Goal: Find specific page/section: Find specific page/section

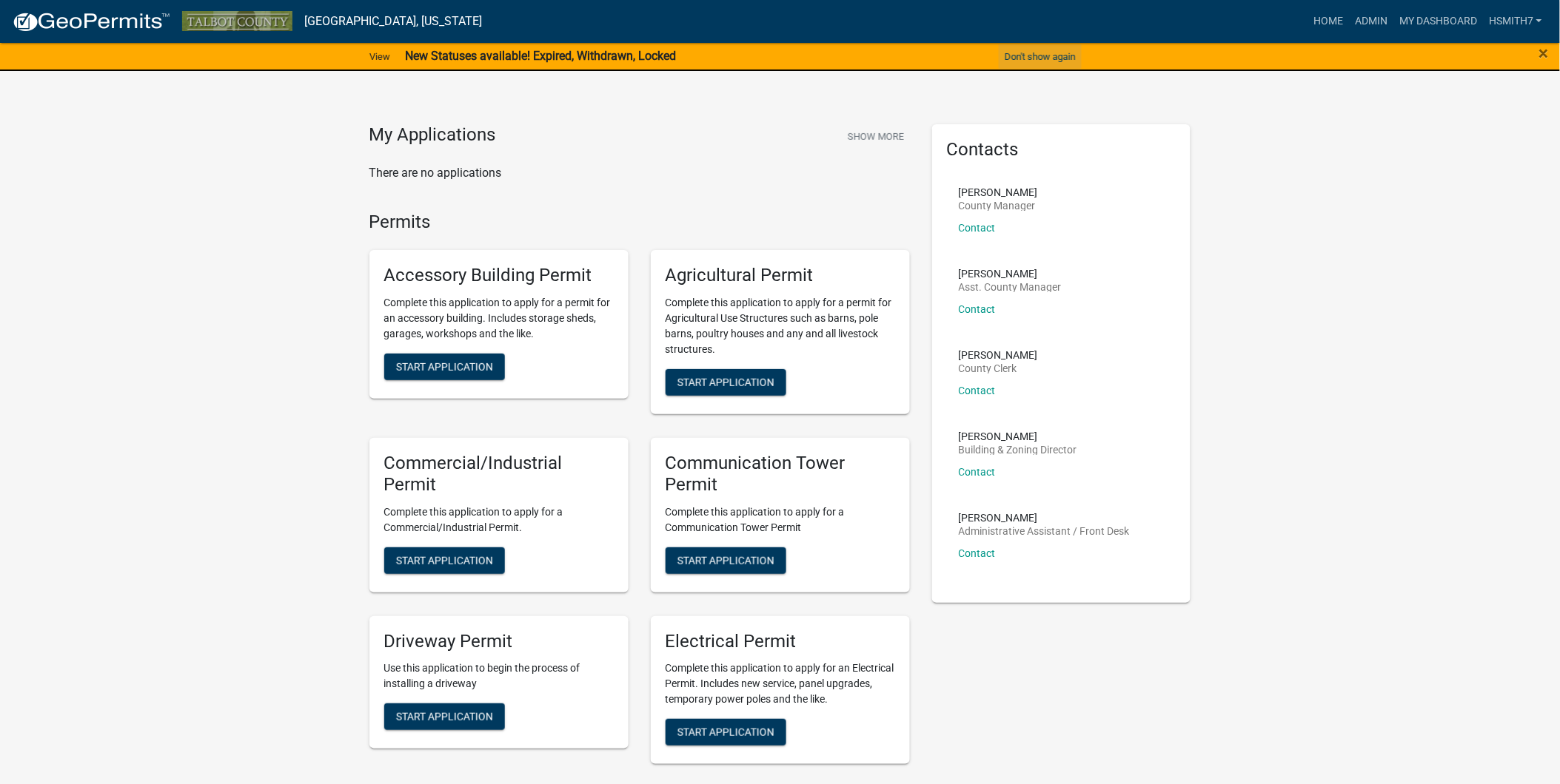
click at [1046, 49] on button "Don't show again" at bounding box center [1040, 57] width 83 height 25
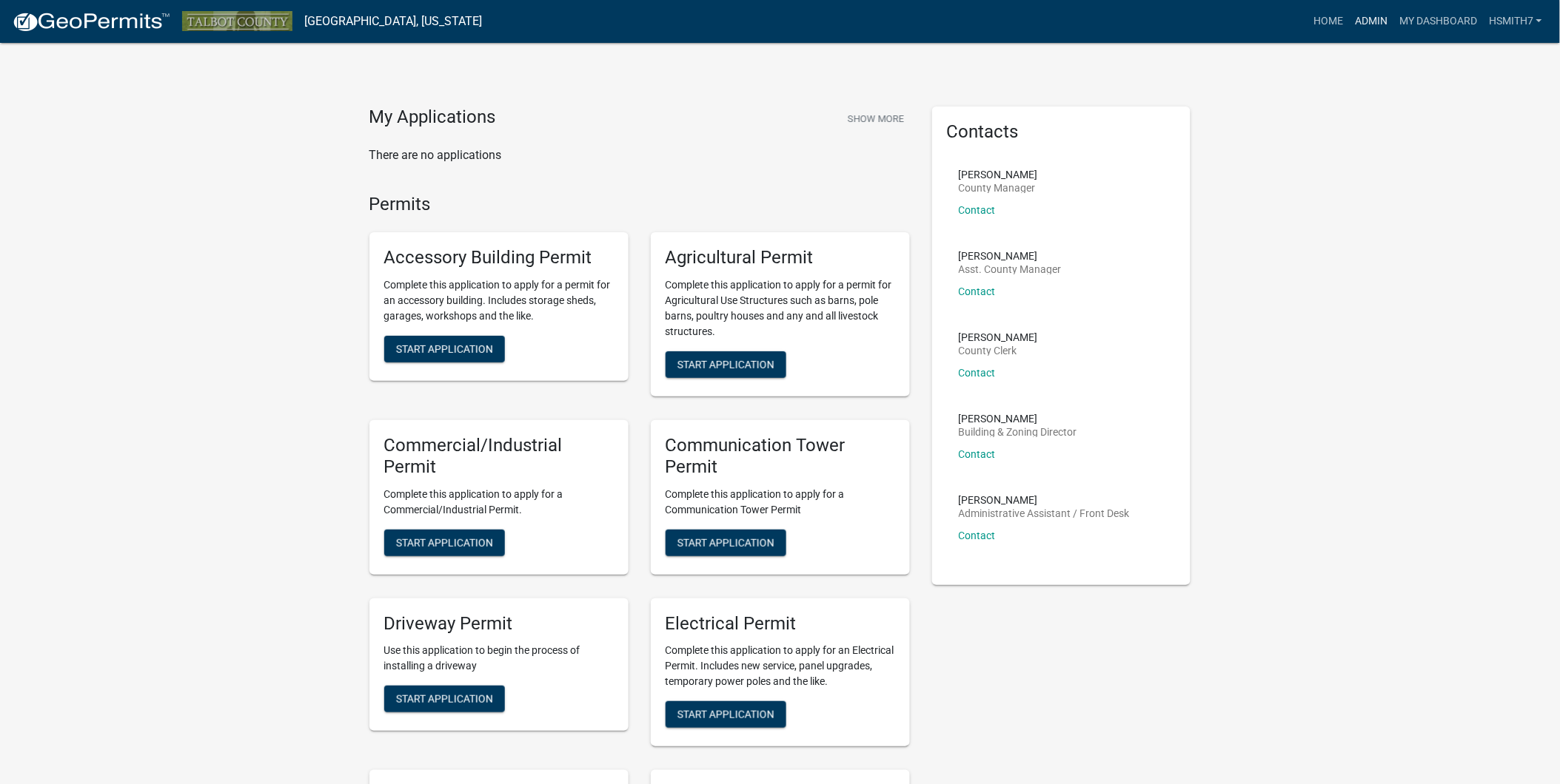
click at [1378, 13] on link "Admin" at bounding box center [1371, 22] width 45 height 28
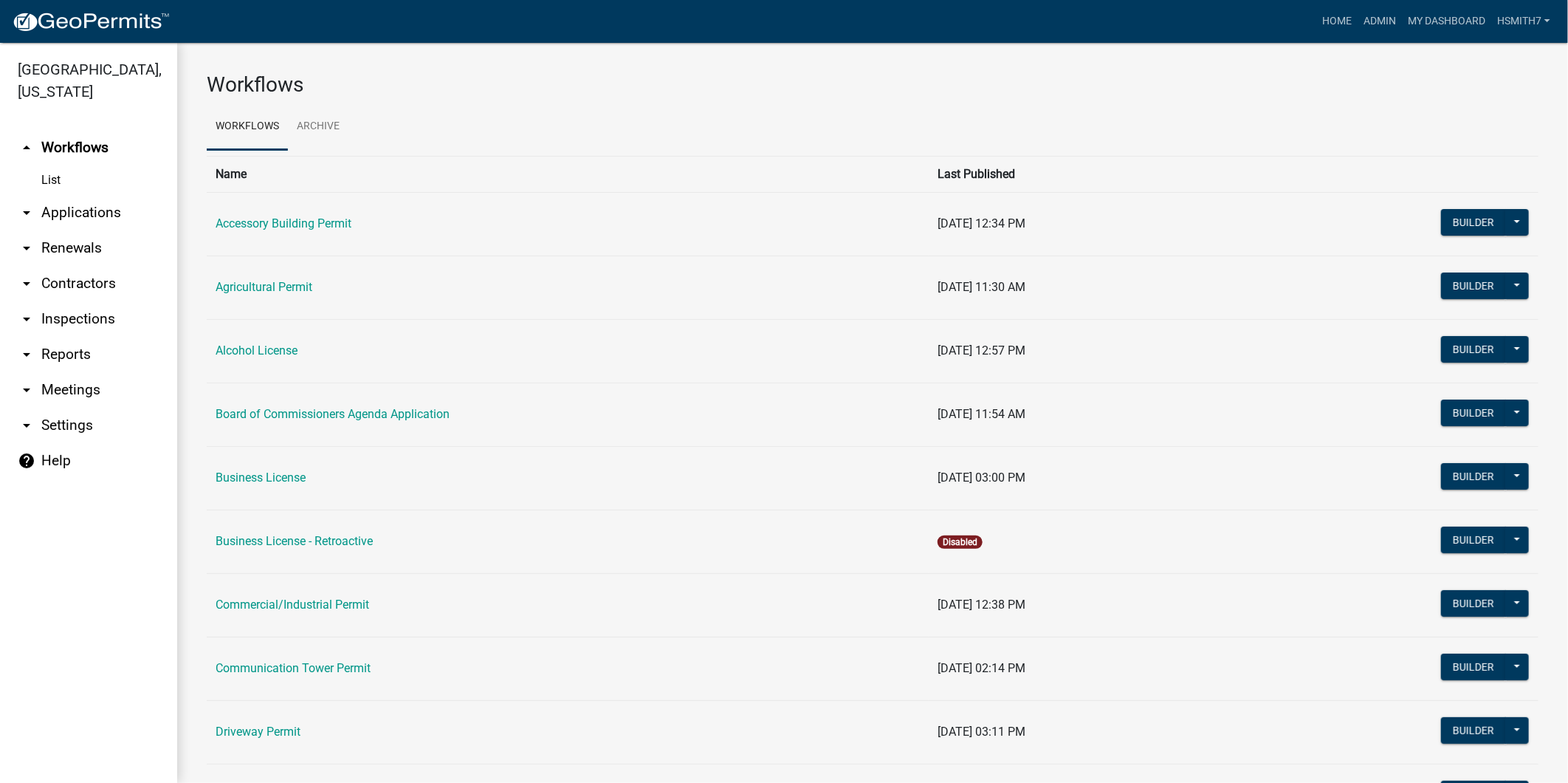
click at [77, 232] on link "arrow_drop_down Renewals" at bounding box center [89, 248] width 177 height 36
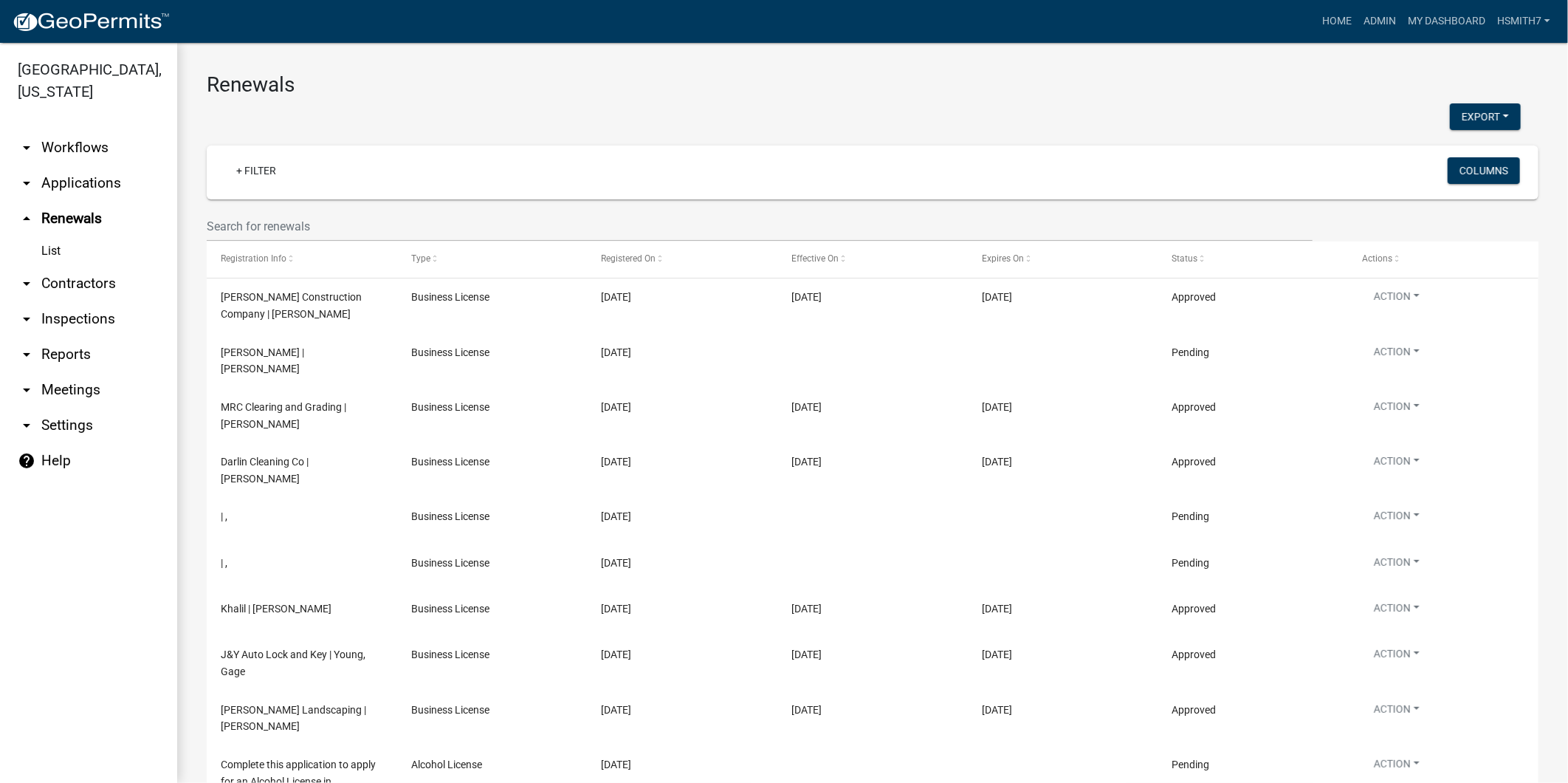
click at [47, 192] on link "arrow_drop_down Applications" at bounding box center [89, 183] width 177 height 36
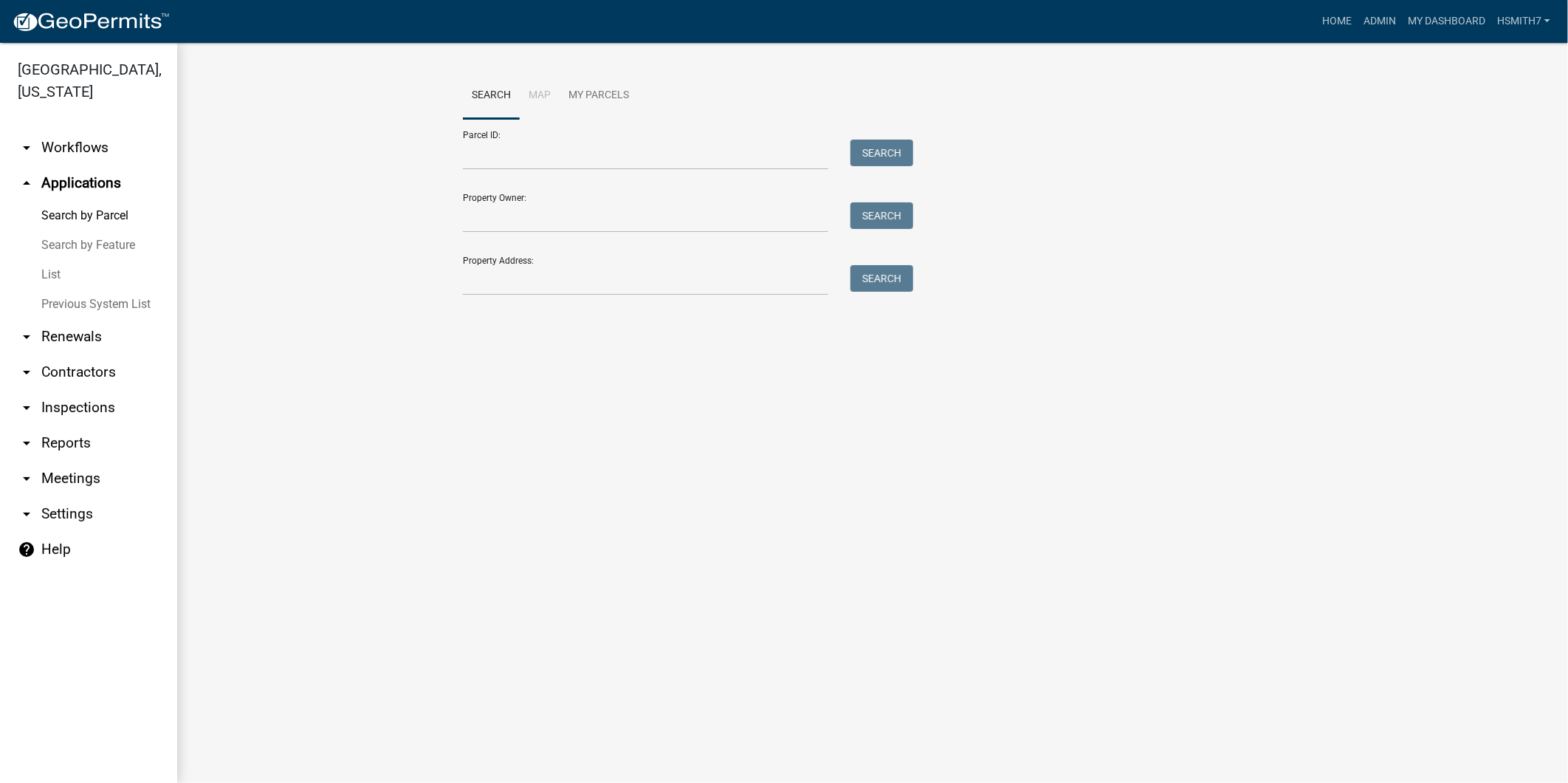
click at [57, 270] on link "List" at bounding box center [89, 275] width 177 height 30
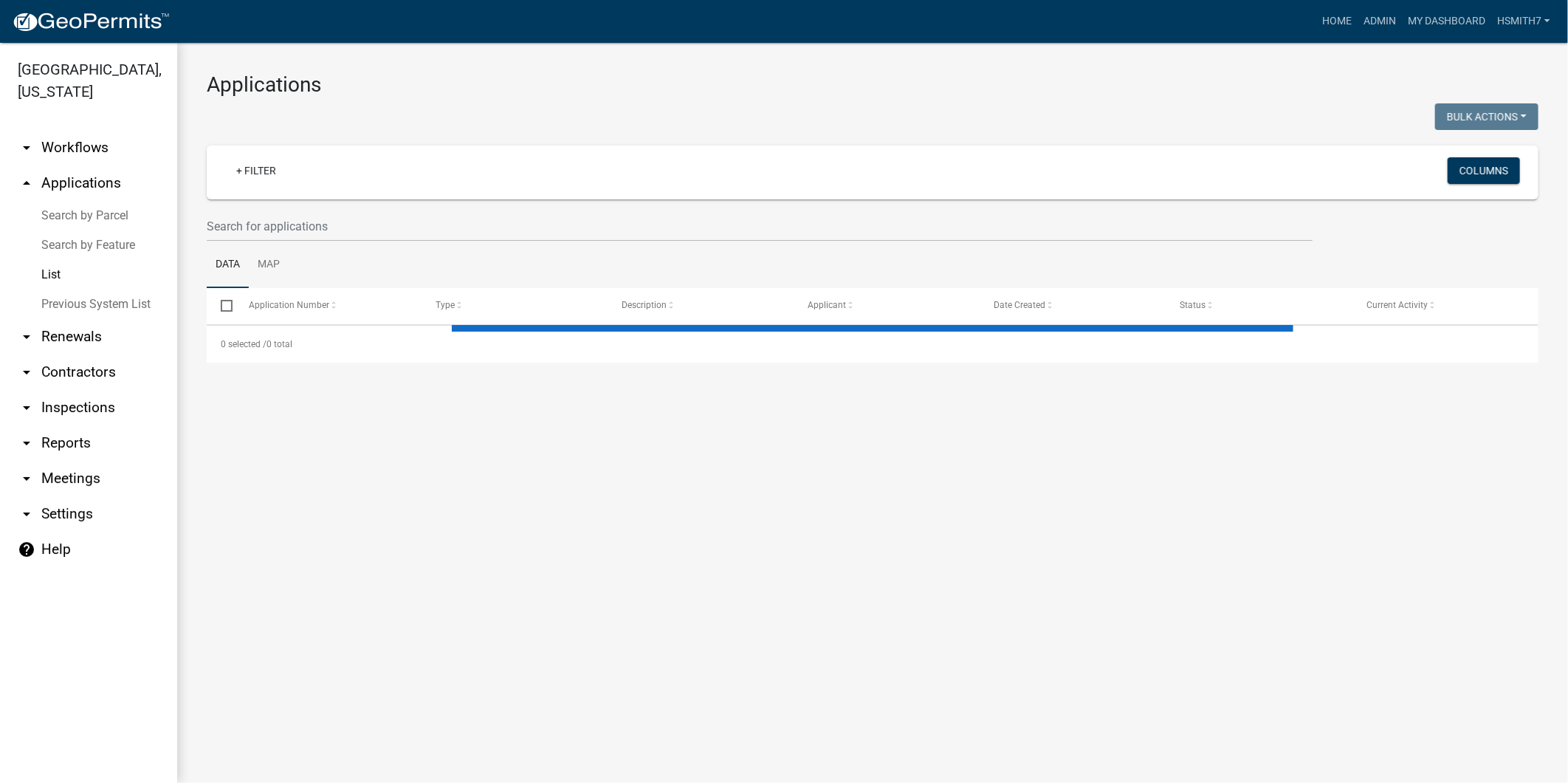
select select "3: 100"
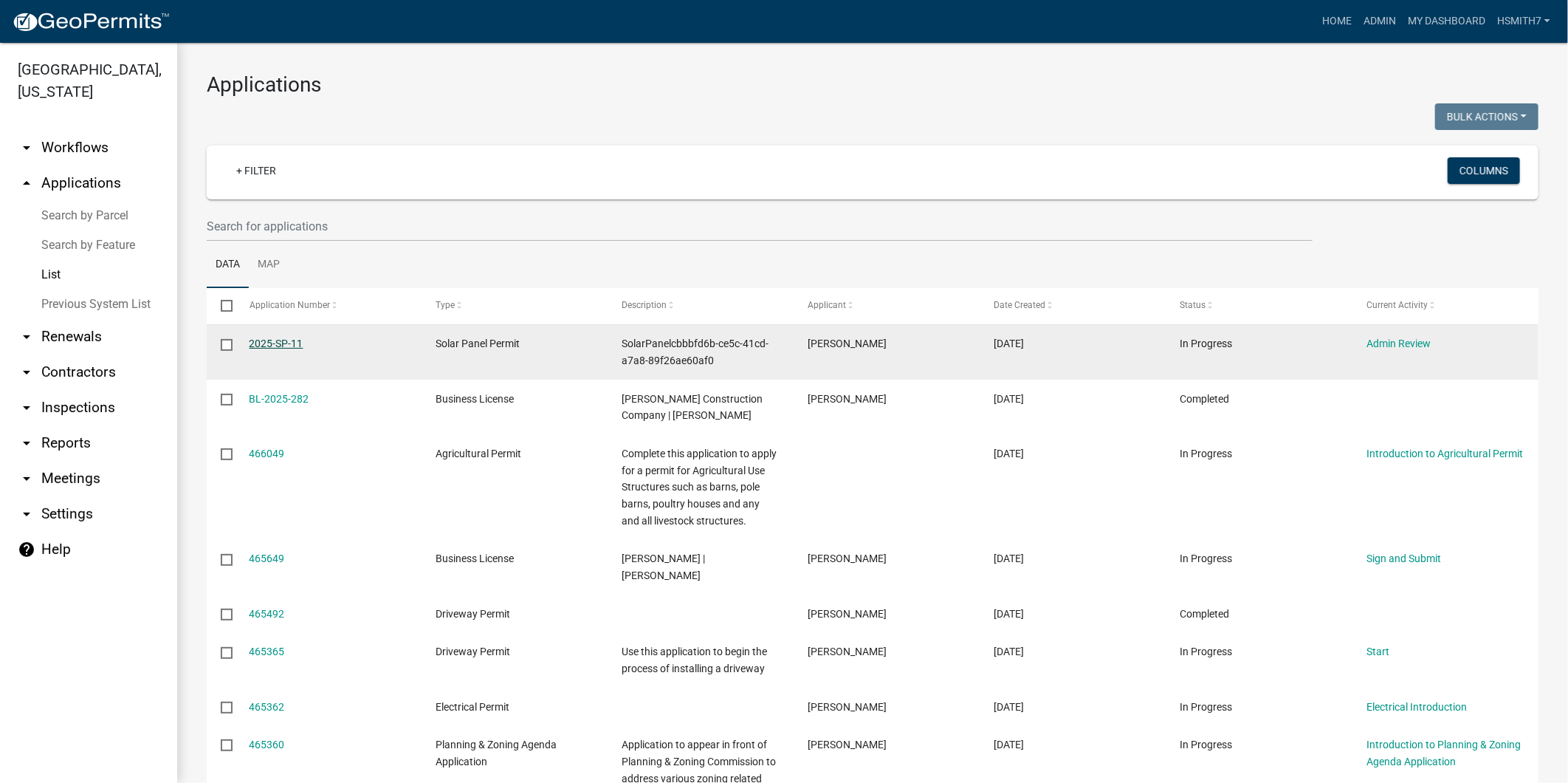
click at [272, 345] on link "2025-SP-11" at bounding box center [276, 343] width 54 height 12
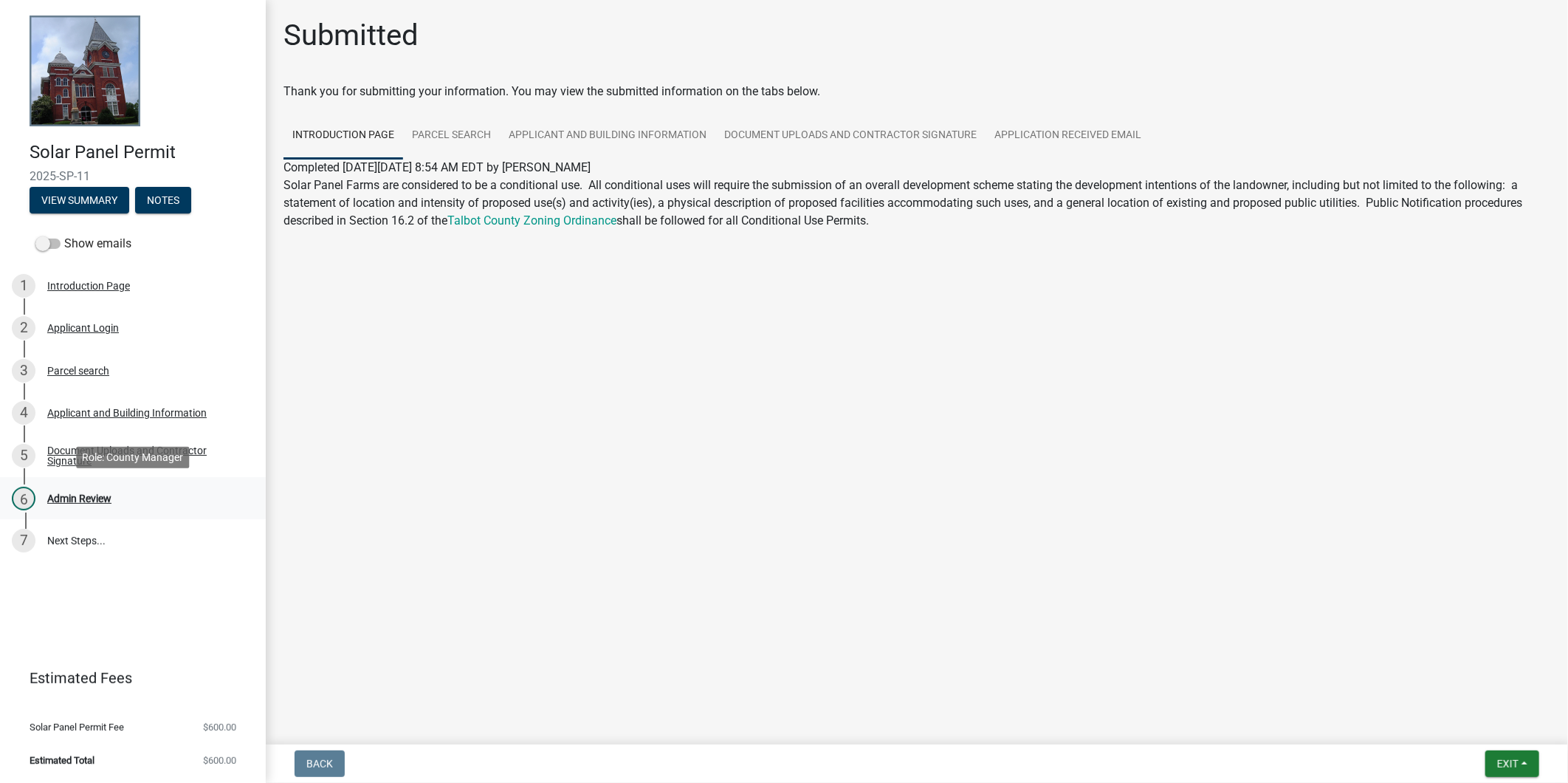
click at [136, 510] on div "6 Admin Review" at bounding box center [127, 499] width 230 height 24
